Goal: Information Seeking & Learning: Find specific fact

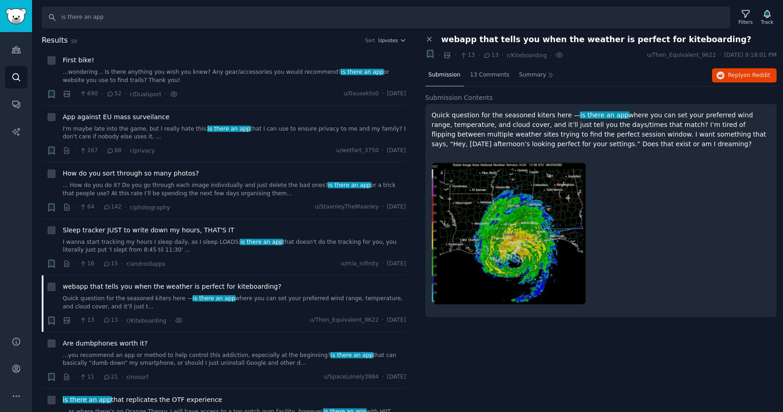
drag, startPoint x: 667, startPoint y: 145, endPoint x: 431, endPoint y: 109, distance: 238.6
click at [431, 109] on div "Quick question for the seasoned kiters here — is there an app where you can set…" at bounding box center [601, 210] width 352 height 213
click at [501, 146] on p "Quick question for the seasoned kiters here — is there an app where you can set…" at bounding box center [601, 129] width 339 height 38
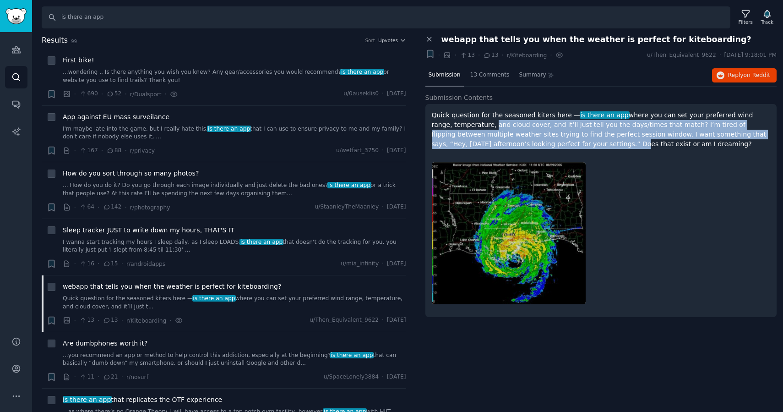
drag, startPoint x: 566, startPoint y: 144, endPoint x: 470, endPoint y: 127, distance: 97.7
click at [470, 127] on p "Quick question for the seasoned kiters here — is there an app where you can set…" at bounding box center [601, 129] width 339 height 38
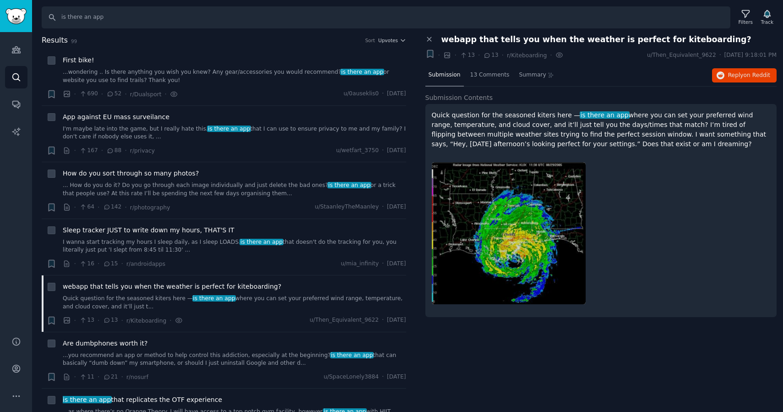
click at [663, 145] on p "Quick question for the seasoned kiters here — is there an app where you can set…" at bounding box center [601, 129] width 339 height 38
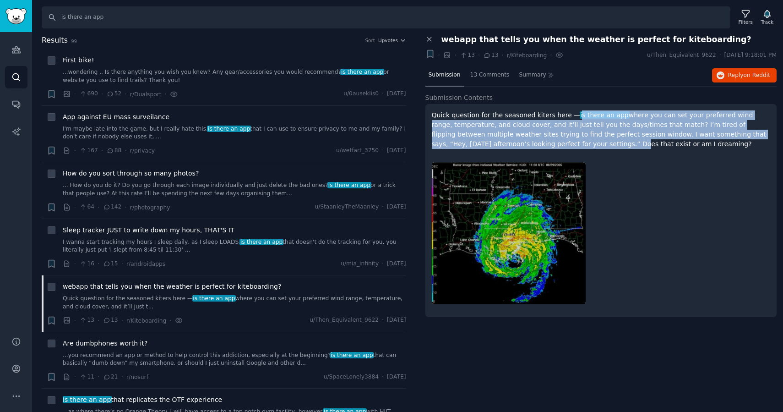
drag, startPoint x: 565, startPoint y: 144, endPoint x: 570, endPoint y: 112, distance: 32.5
click at [570, 112] on p "Quick question for the seasoned kiters here — is there an app where you can set…" at bounding box center [601, 129] width 339 height 38
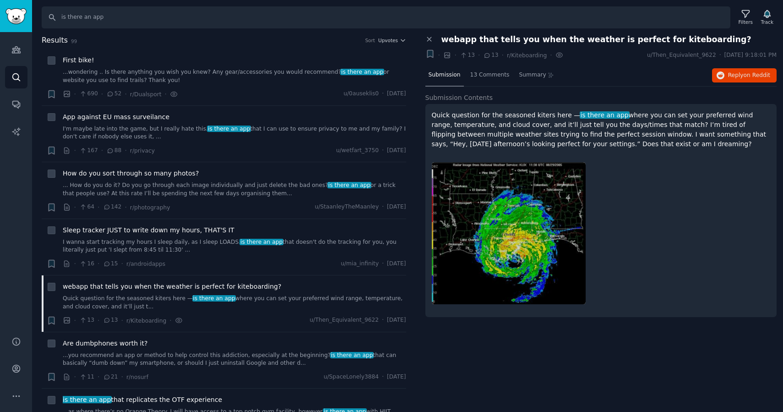
click at [567, 150] on div "Quick question for the seasoned kiters here — is there an app where you can set…" at bounding box center [601, 210] width 352 height 213
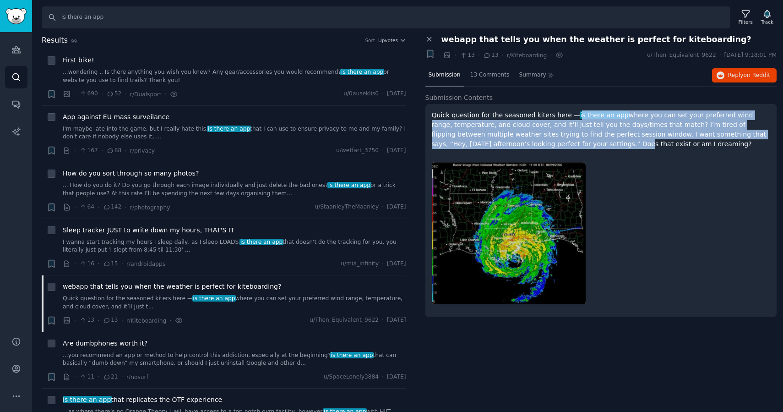
drag, startPoint x: 567, startPoint y: 143, endPoint x: 570, endPoint y: 111, distance: 32.2
click at [570, 111] on p "Quick question for the seasoned kiters here — is there an app where you can set…" at bounding box center [601, 129] width 339 height 38
copy p "s there an app where you can set your preferred wind range, temperature, and cl…"
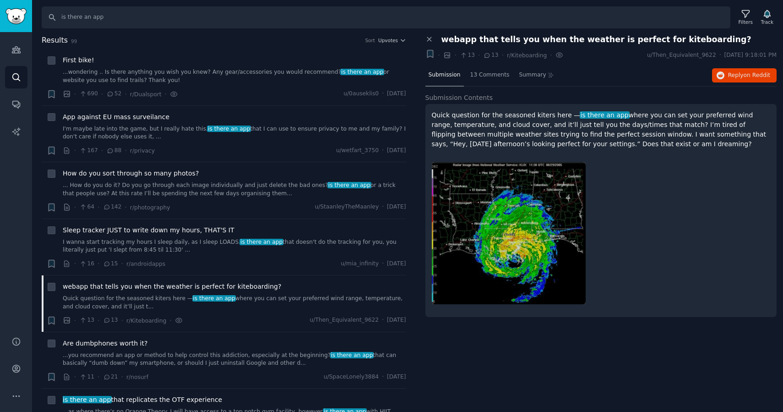
click at [602, 195] on div at bounding box center [601, 233] width 339 height 155
click at [532, 40] on span "webapp that tells you when the weather is perfect for kiteboarding?" at bounding box center [596, 40] width 310 height 10
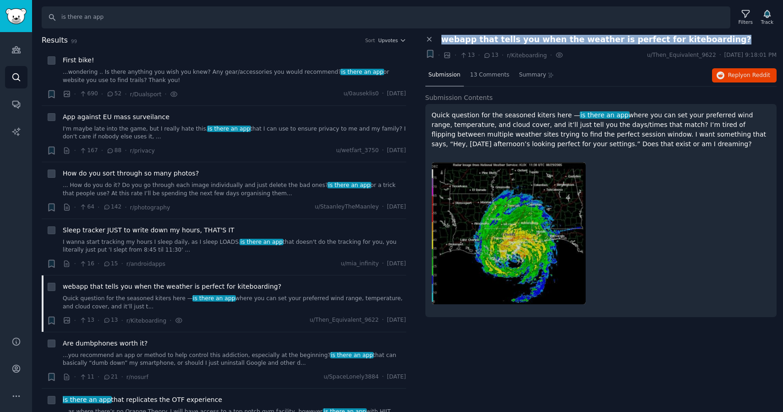
click at [532, 40] on span "webapp that tells you when the weather is perfect for kiteboarding?" at bounding box center [596, 40] width 310 height 10
copy div "webapp that tells you when the weather is perfect for kiteboarding? Bookmark th…"
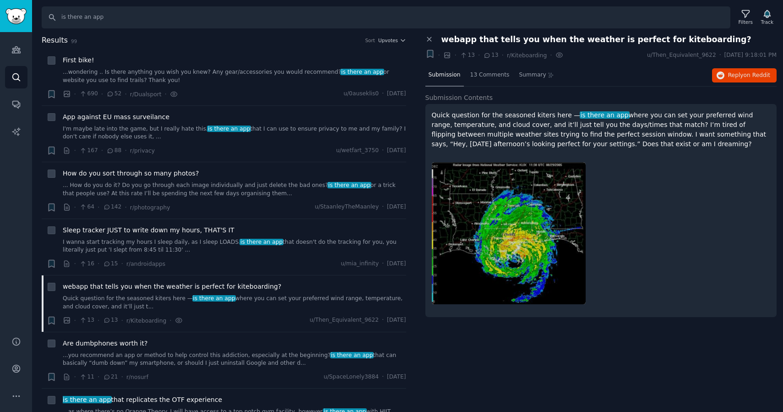
click at [442, 4] on div "Search is there an app Filters Track" at bounding box center [407, 14] width 751 height 28
click at [733, 74] on span "Reply on Reddit" at bounding box center [749, 75] width 42 height 8
click at [222, 73] on link "...wondering .. Is there anything you wish you knew? Any gear/accessories you w…" at bounding box center [234, 76] width 343 height 16
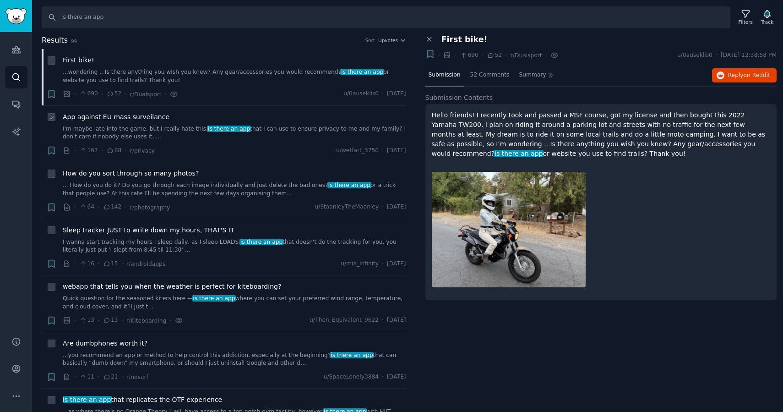
click at [144, 116] on span "App against EU mass surveilance" at bounding box center [116, 117] width 107 height 10
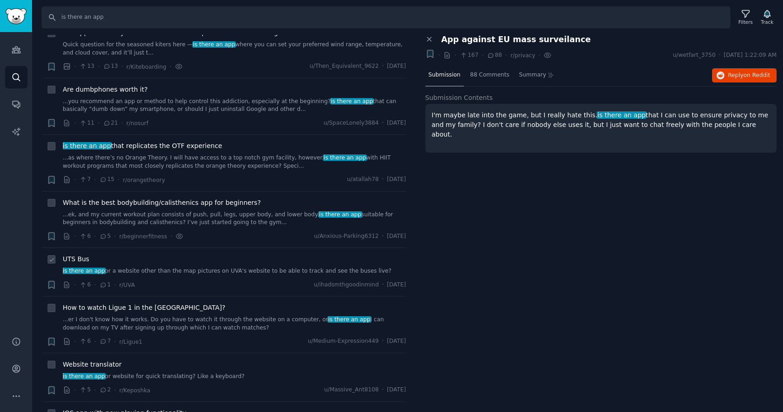
scroll to position [259, 0]
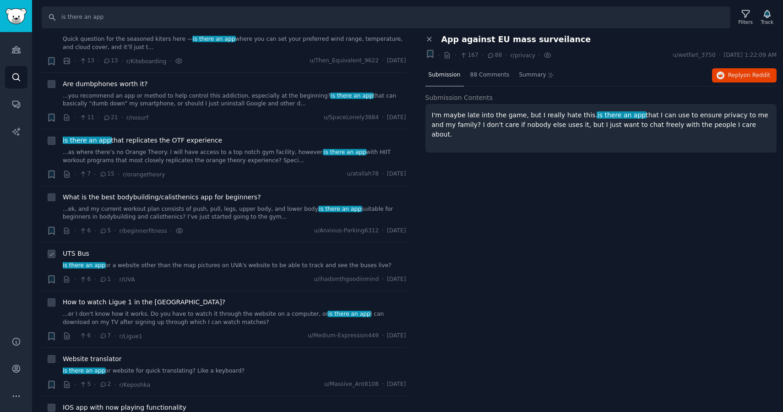
click at [223, 267] on link "is there an app or a website other than the map pictures on UVA's website to be…" at bounding box center [234, 265] width 343 height 8
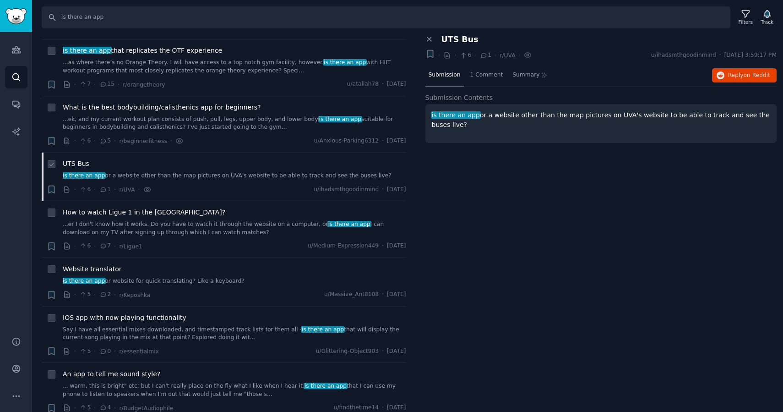
scroll to position [388, 0]
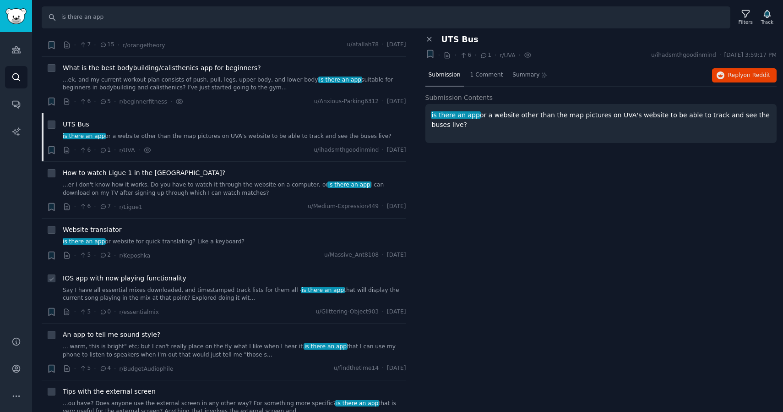
click at [214, 286] on link "Say I have all essential mixes downloaded, and timestamped track lists for them…" at bounding box center [234, 294] width 343 height 16
